Goal: Complete application form

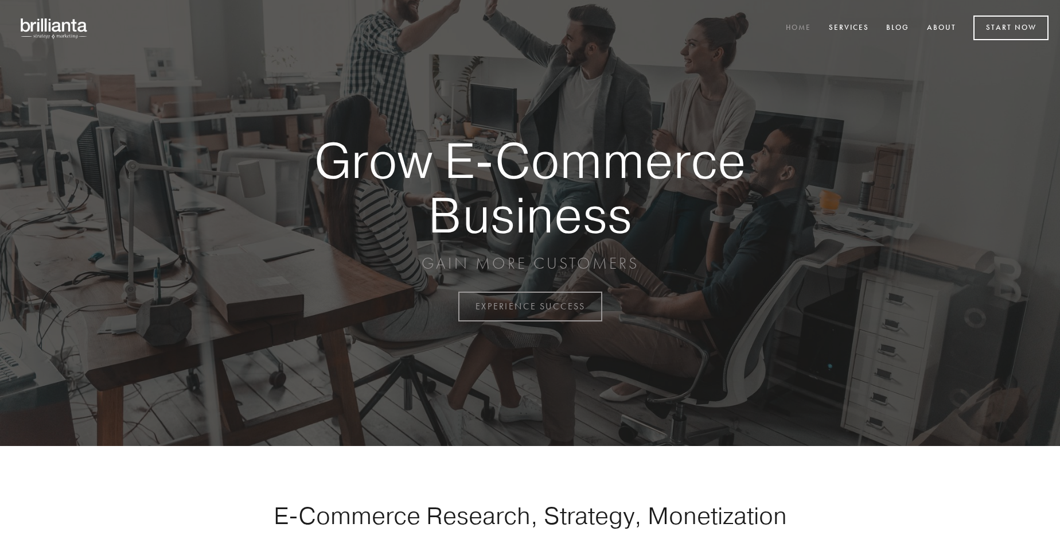
scroll to position [3007, 0]
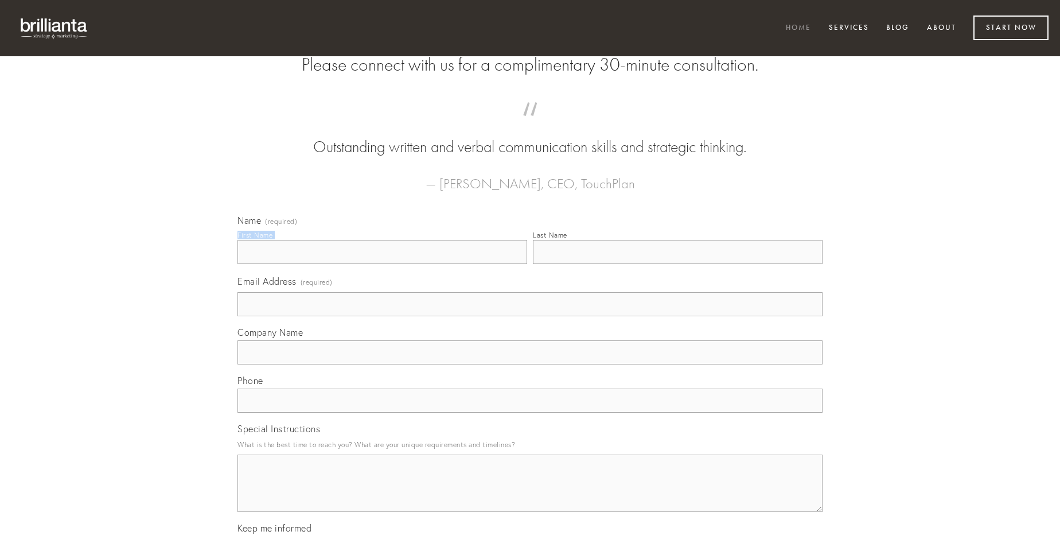
type input "[PERSON_NAME]"
click at [678, 264] on input "Last Name" at bounding box center [678, 252] width 290 height 24
type input "[PERSON_NAME]"
click at [530, 316] on input "Email Address (required)" at bounding box center [530, 304] width 585 height 24
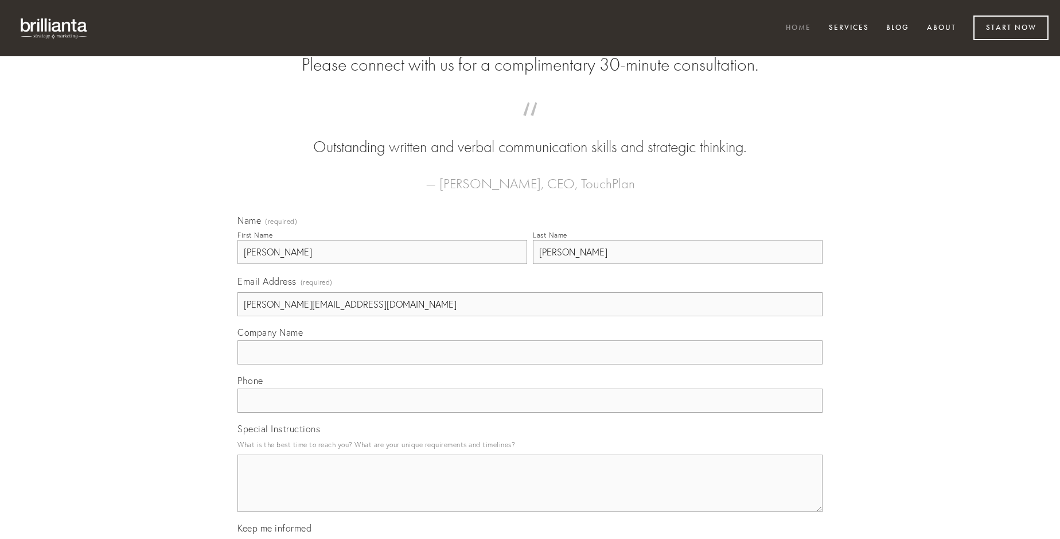
type input "[PERSON_NAME][EMAIL_ADDRESS][DOMAIN_NAME]"
click at [530, 364] on input "Company Name" at bounding box center [530, 352] width 585 height 24
type input "aveho"
click at [530, 413] on input "text" at bounding box center [530, 400] width 585 height 24
click at [530, 493] on textarea "Special Instructions" at bounding box center [530, 482] width 585 height 57
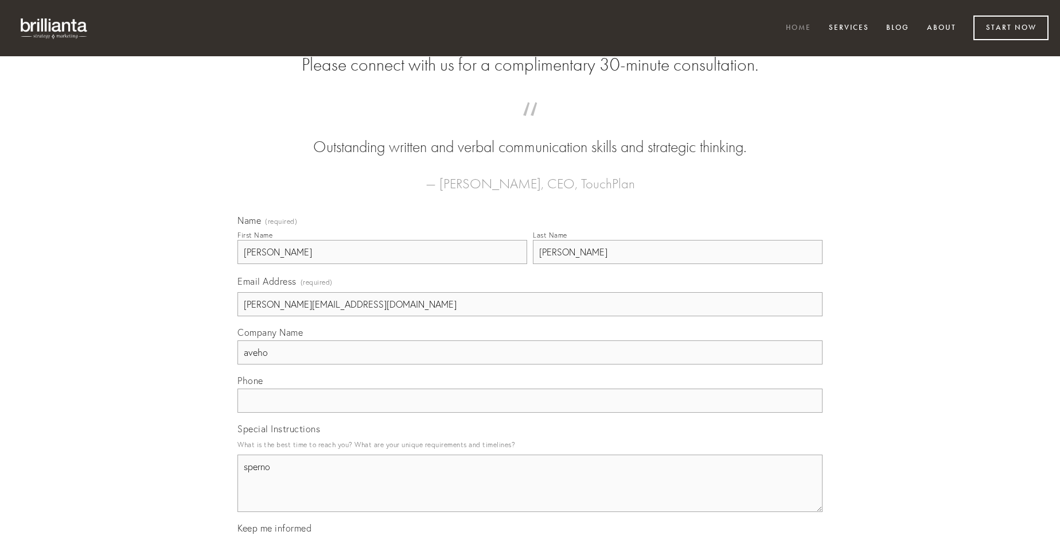
type textarea "sperno"
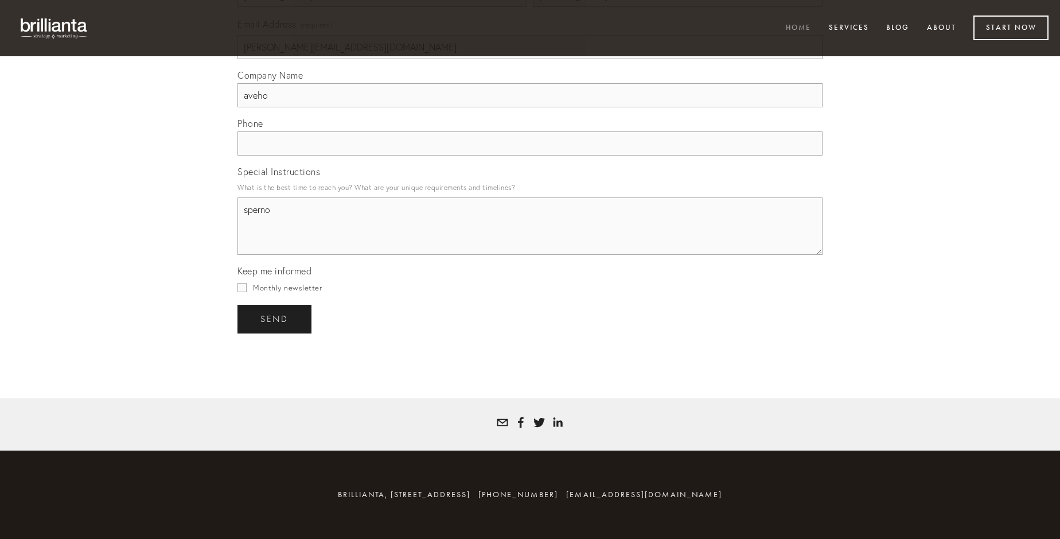
click at [275, 318] on span "send" at bounding box center [274, 319] width 28 height 10
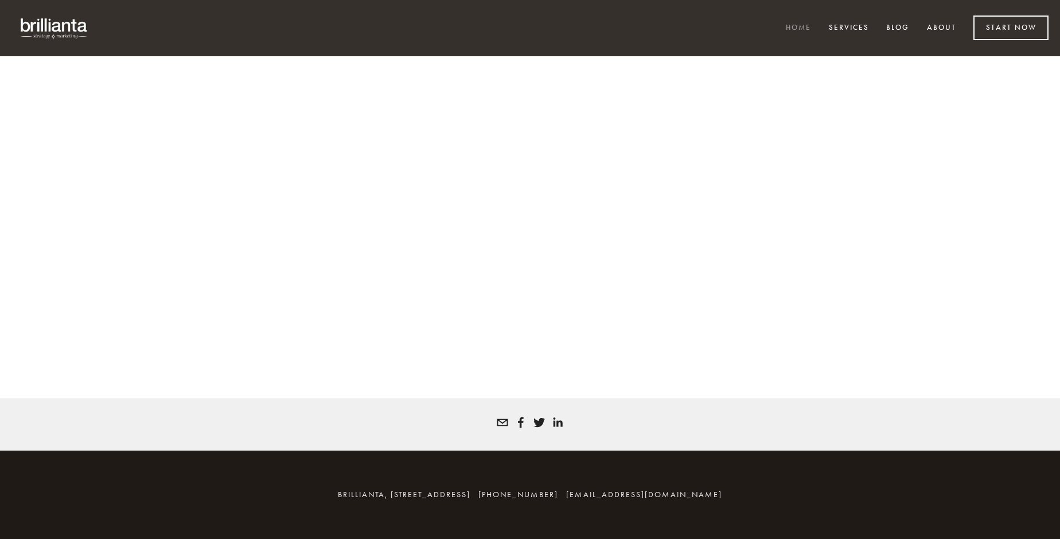
scroll to position [2992, 0]
